Goal: Task Accomplishment & Management: Use online tool/utility

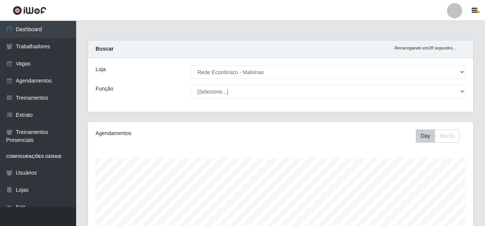
select select "194"
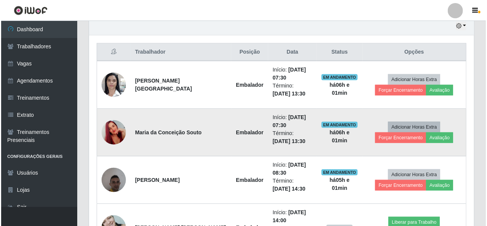
scroll to position [275, 0]
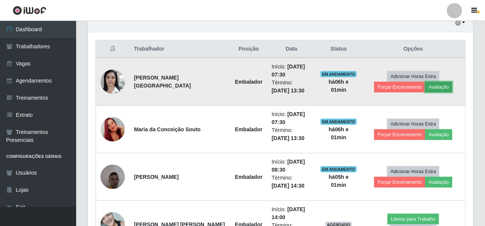
click at [425, 90] on button "Avaliação" at bounding box center [438, 87] width 27 height 11
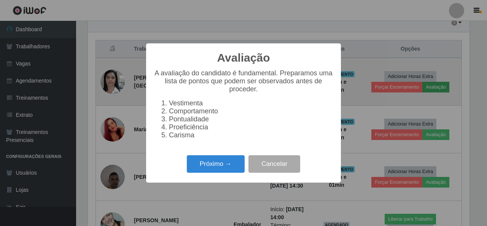
scroll to position [158, 382]
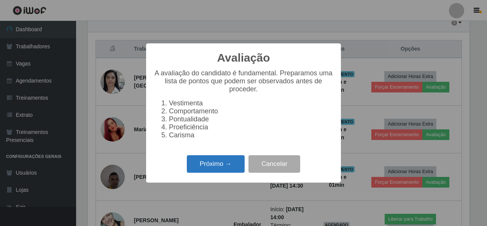
click at [210, 173] on button "Próximo →" at bounding box center [216, 164] width 58 height 18
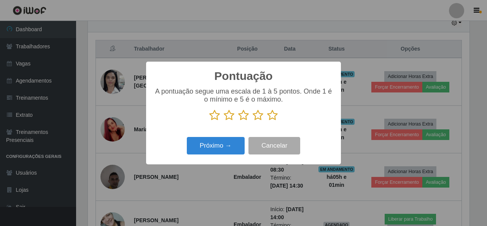
scroll to position [380193, 379969]
click at [272, 113] on icon at bounding box center [272, 115] width 11 height 11
click at [267, 121] on input "radio" at bounding box center [267, 121] width 0 height 0
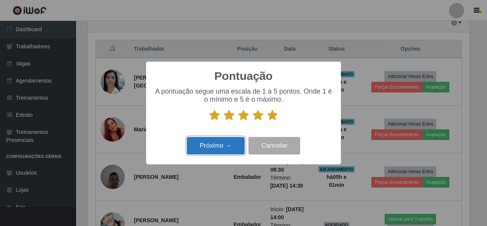
click at [227, 146] on button "Próximo →" at bounding box center [216, 146] width 58 height 18
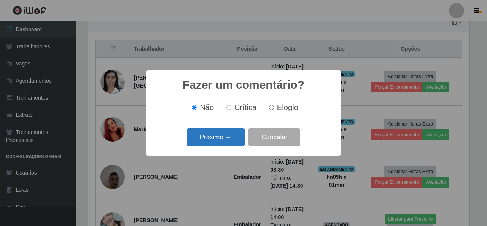
click at [229, 142] on button "Próximo →" at bounding box center [216, 137] width 58 height 18
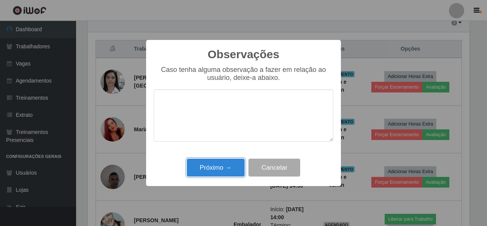
drag, startPoint x: 233, startPoint y: 166, endPoint x: 262, endPoint y: 119, distance: 55.4
click at [257, 125] on div "Observações × Caso tenha alguma observação a fazer em relação ao usuário, deixe…" at bounding box center [243, 113] width 195 height 146
click at [283, 178] on div "Próximo → Cancelar" at bounding box center [244, 168] width 180 height 22
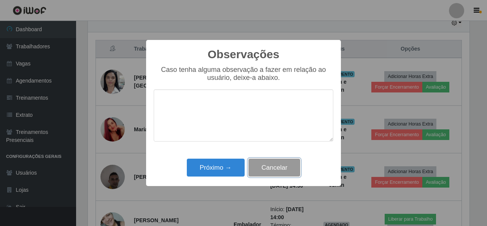
click at [283, 170] on button "Cancelar" at bounding box center [274, 168] width 52 height 18
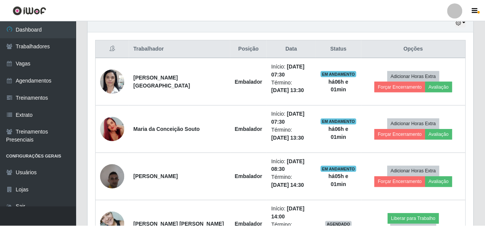
scroll to position [158, 385]
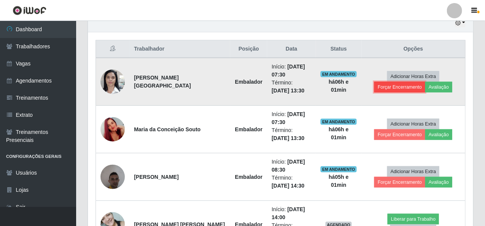
click at [425, 82] on button "Forçar Encerramento" at bounding box center [399, 87] width 51 height 11
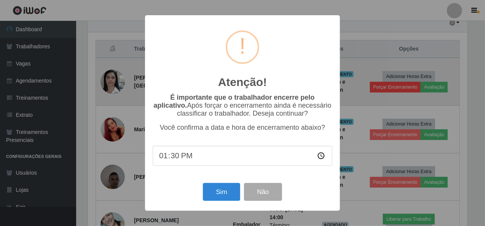
scroll to position [158, 382]
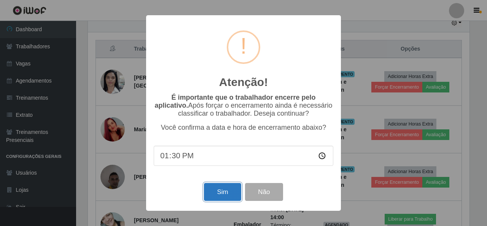
click at [230, 188] on button "Sim" at bounding box center [222, 192] width 37 height 18
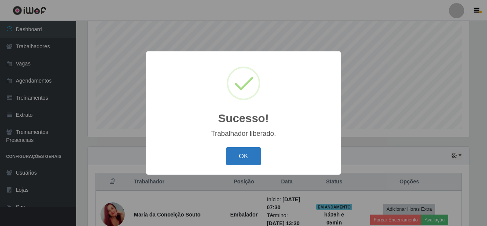
click at [255, 155] on button "OK" at bounding box center [243, 156] width 35 height 18
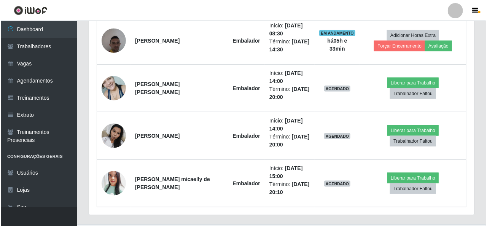
scroll to position [371, 0]
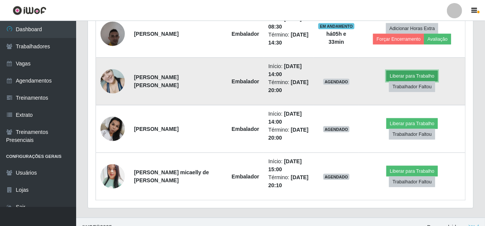
click at [386, 81] on button "Liberar para Trabalho" at bounding box center [411, 76] width 51 height 11
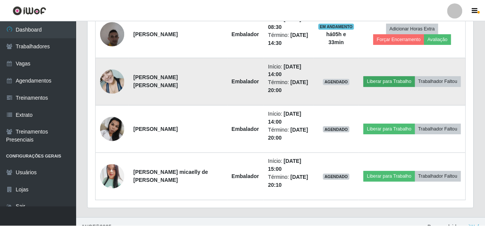
scroll to position [158, 382]
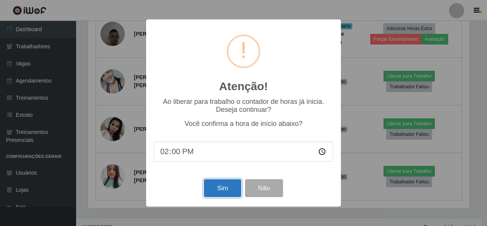
click at [219, 185] on button "Sim" at bounding box center [222, 188] width 37 height 18
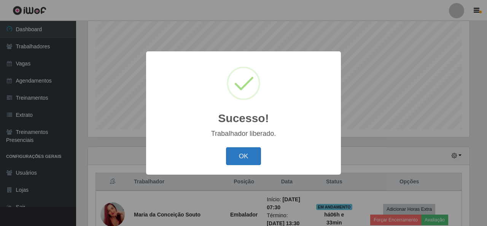
click at [249, 157] on button "OK" at bounding box center [243, 156] width 35 height 18
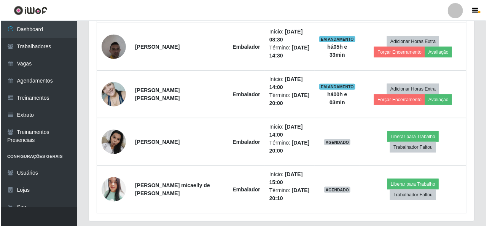
scroll to position [371, 0]
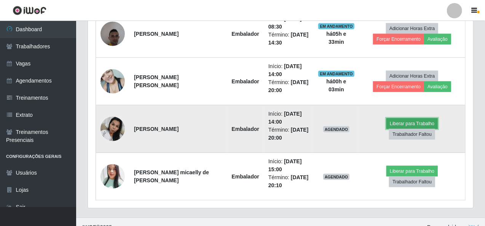
click at [386, 127] on button "Liberar para Trabalho" at bounding box center [411, 123] width 51 height 11
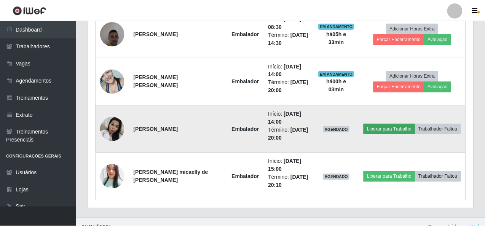
scroll to position [158, 382]
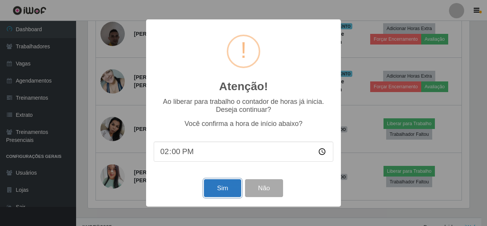
click at [222, 186] on button "Sim" at bounding box center [222, 188] width 37 height 18
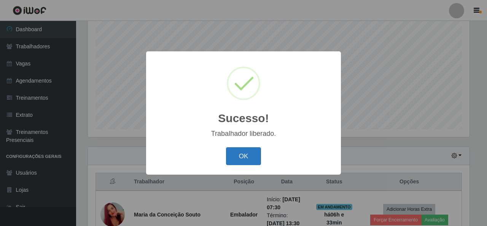
click at [254, 157] on button "OK" at bounding box center [243, 156] width 35 height 18
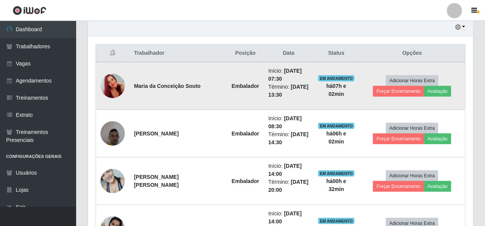
scroll to position [304, 0]
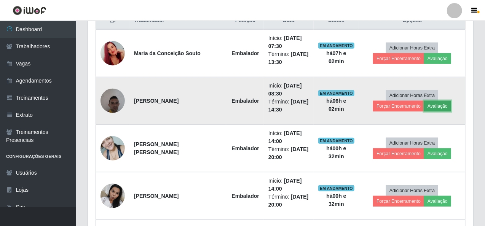
click at [424, 108] on button "Avaliação" at bounding box center [437, 106] width 27 height 11
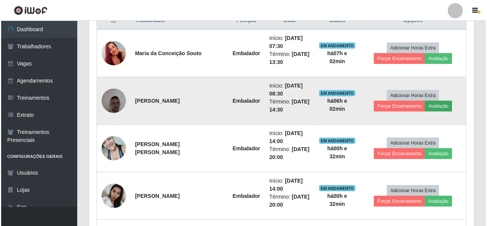
scroll to position [158, 382]
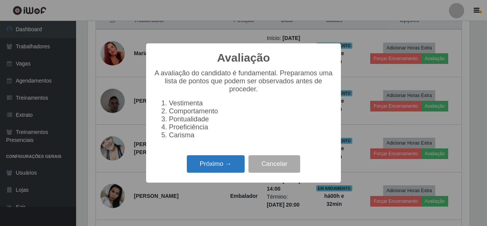
click at [217, 165] on button "Próximo →" at bounding box center [216, 164] width 58 height 18
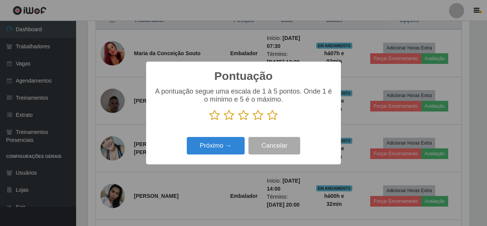
click at [274, 116] on icon at bounding box center [272, 115] width 11 height 11
click at [267, 121] on input "radio" at bounding box center [267, 121] width 0 height 0
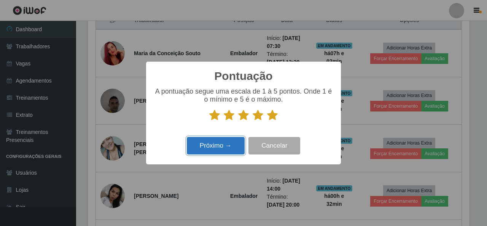
click at [233, 139] on button "Próximo →" at bounding box center [216, 146] width 58 height 18
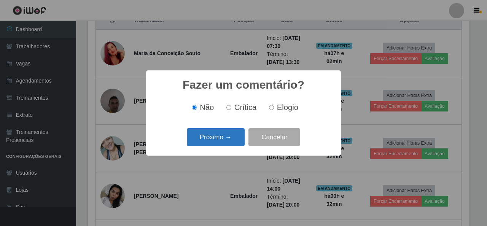
click at [232, 141] on button "Próximo →" at bounding box center [216, 137] width 58 height 18
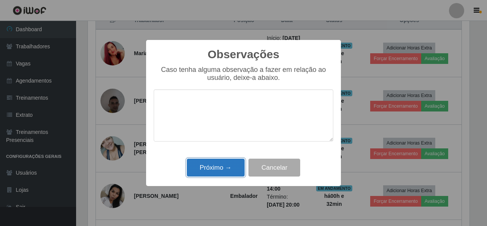
click at [207, 168] on button "Próximo →" at bounding box center [216, 168] width 58 height 18
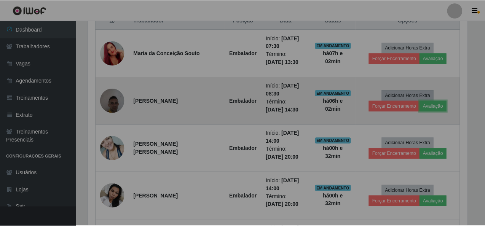
scroll to position [158, 385]
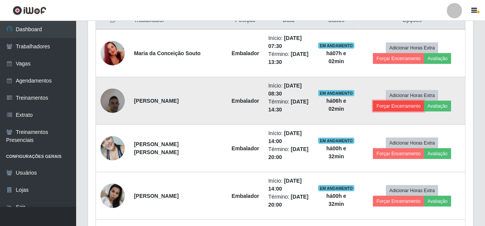
click at [424, 101] on button "Forçar Encerramento" at bounding box center [398, 106] width 51 height 11
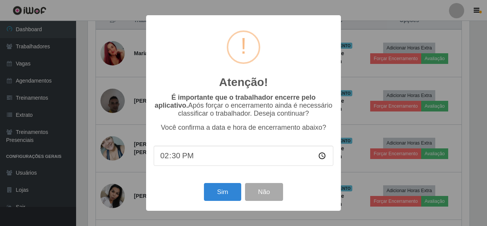
click at [224, 184] on div "Sim Não" at bounding box center [244, 192] width 180 height 22
click at [224, 188] on button "Sim" at bounding box center [222, 192] width 37 height 18
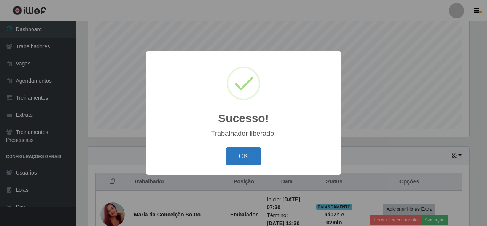
click at [243, 153] on button "OK" at bounding box center [243, 156] width 35 height 18
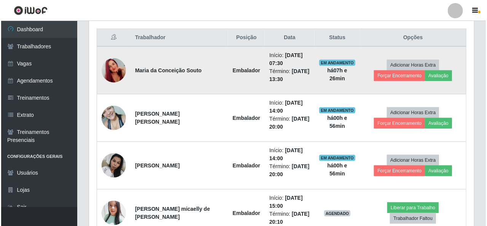
scroll to position [332, 0]
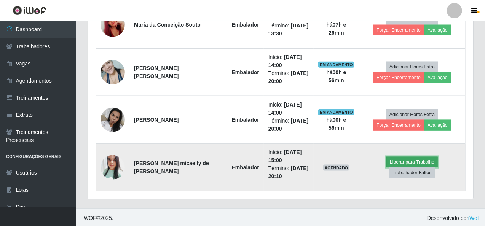
click at [386, 165] on button "Liberar para Trabalho" at bounding box center [411, 162] width 51 height 11
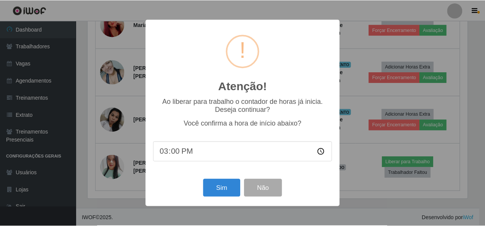
scroll to position [158, 382]
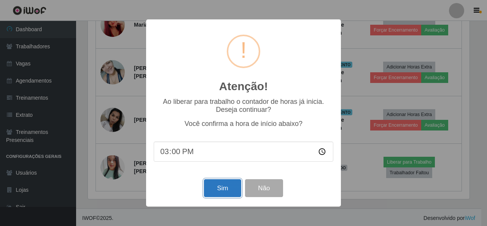
click at [216, 191] on button "Sim" at bounding box center [222, 188] width 37 height 18
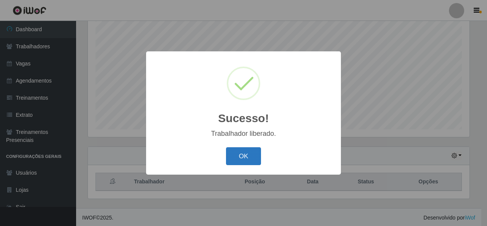
click at [236, 161] on button "OK" at bounding box center [243, 156] width 35 height 18
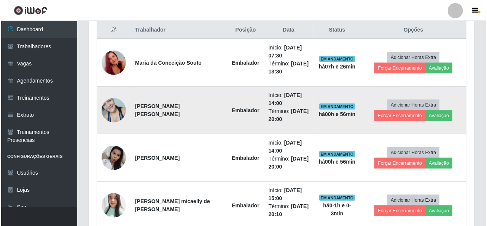
scroll to position [256, 0]
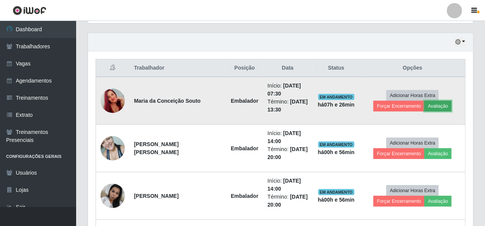
click at [424, 107] on button "Avaliação" at bounding box center [437, 106] width 27 height 11
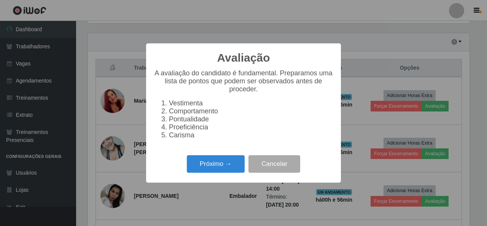
scroll to position [158, 382]
click at [234, 166] on button "Próximo →" at bounding box center [216, 164] width 58 height 18
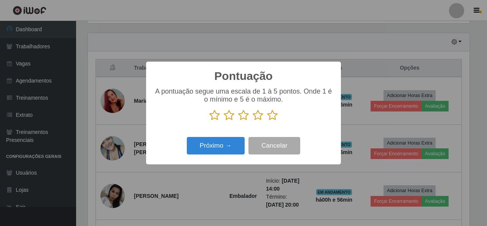
click at [275, 116] on icon at bounding box center [272, 115] width 11 height 11
click at [267, 121] on input "radio" at bounding box center [267, 121] width 0 height 0
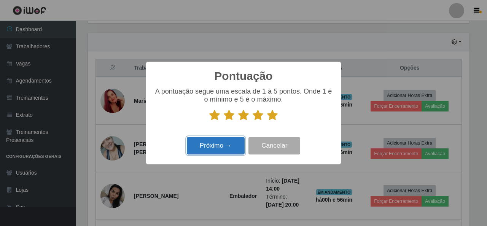
drag, startPoint x: 207, startPoint y: 146, endPoint x: 211, endPoint y: 146, distance: 4.2
click at [211, 146] on button "Próximo →" at bounding box center [216, 146] width 58 height 18
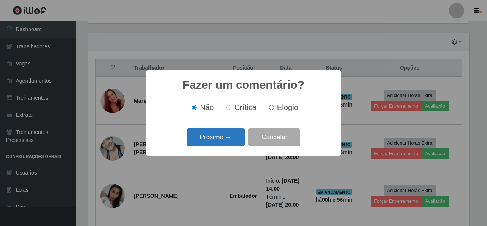
click at [203, 138] on button "Próximo →" at bounding box center [216, 137] width 58 height 18
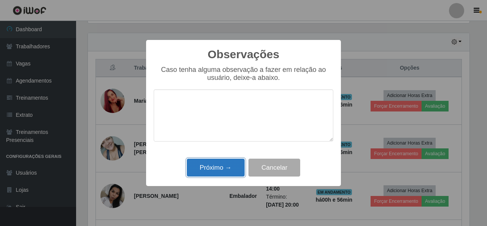
click at [239, 165] on button "Próximo →" at bounding box center [216, 168] width 58 height 18
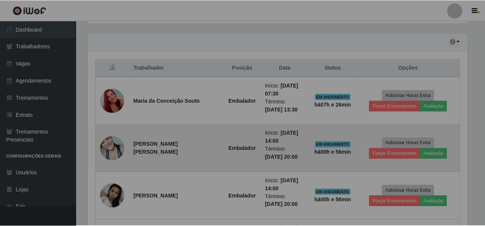
scroll to position [158, 385]
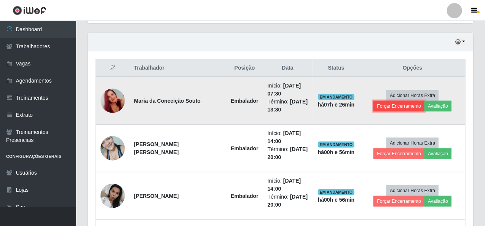
click at [424, 101] on button "Forçar Encerramento" at bounding box center [398, 106] width 51 height 11
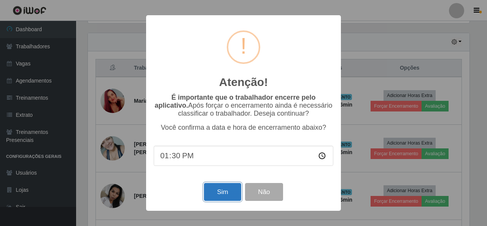
click at [228, 185] on button "Sim" at bounding box center [222, 192] width 37 height 18
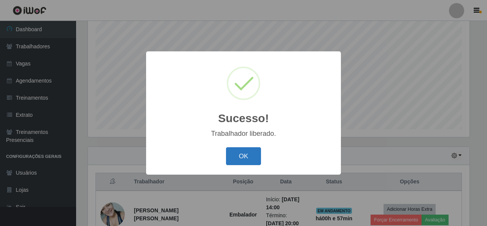
click at [252, 154] on button "OK" at bounding box center [243, 156] width 35 height 18
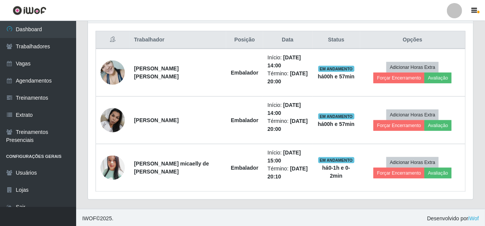
scroll to position [285, 0]
